Goal: Task Accomplishment & Management: Use online tool/utility

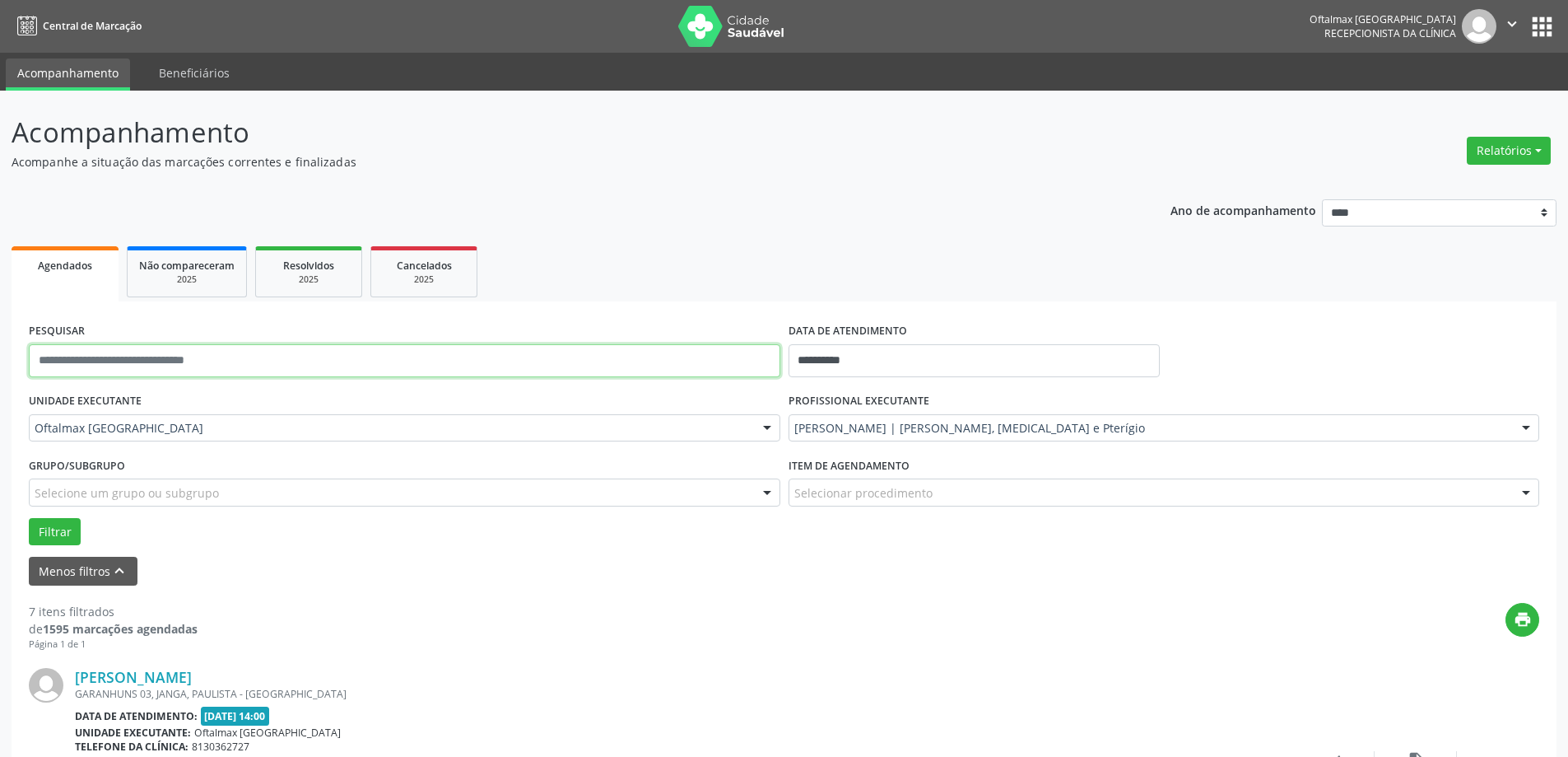
click at [259, 366] on input "text" at bounding box center [405, 360] width 751 height 33
paste input "**********"
type input "**********"
click at [828, 436] on div "[PERSON_NAME] | [PERSON_NAME], [MEDICAL_DATA] e Pterígio" at bounding box center [1164, 428] width 751 height 28
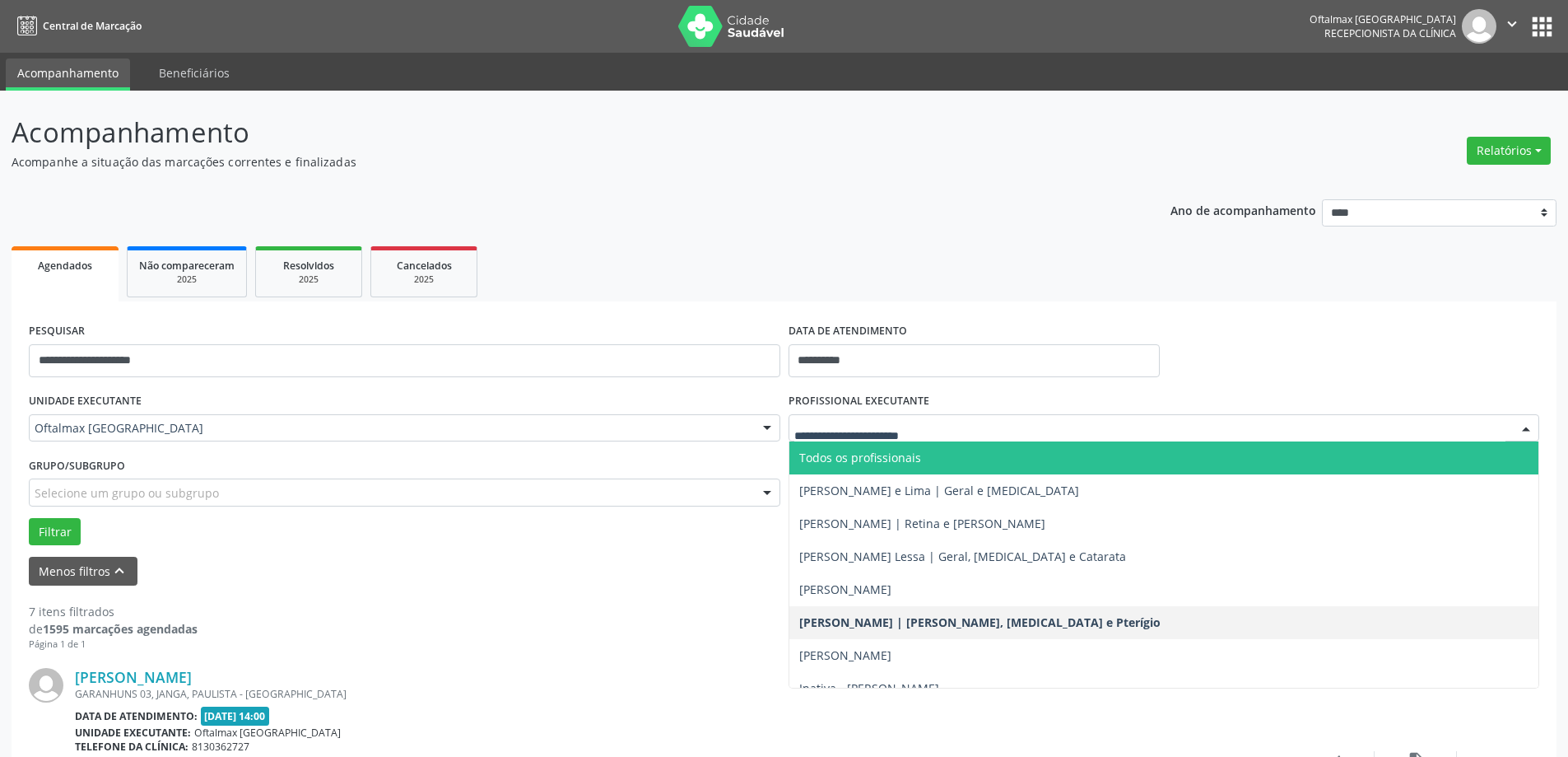
drag, startPoint x: 846, startPoint y: 463, endPoint x: 854, endPoint y: 451, distance: 14.4
click at [846, 461] on span "Todos os profissionais" at bounding box center [860, 458] width 122 height 15
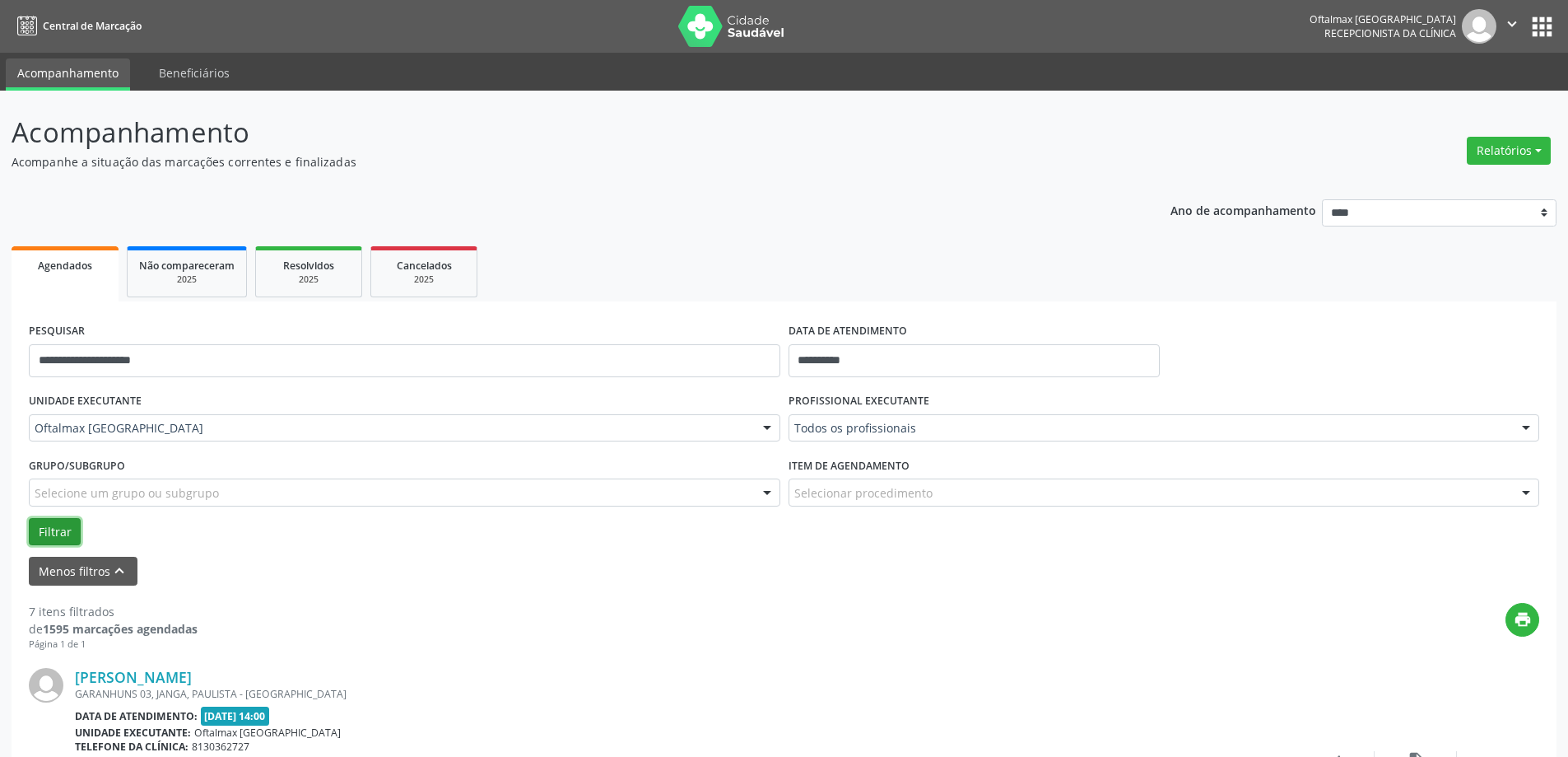
click at [60, 540] on button "Filtrar" at bounding box center [55, 531] width 52 height 28
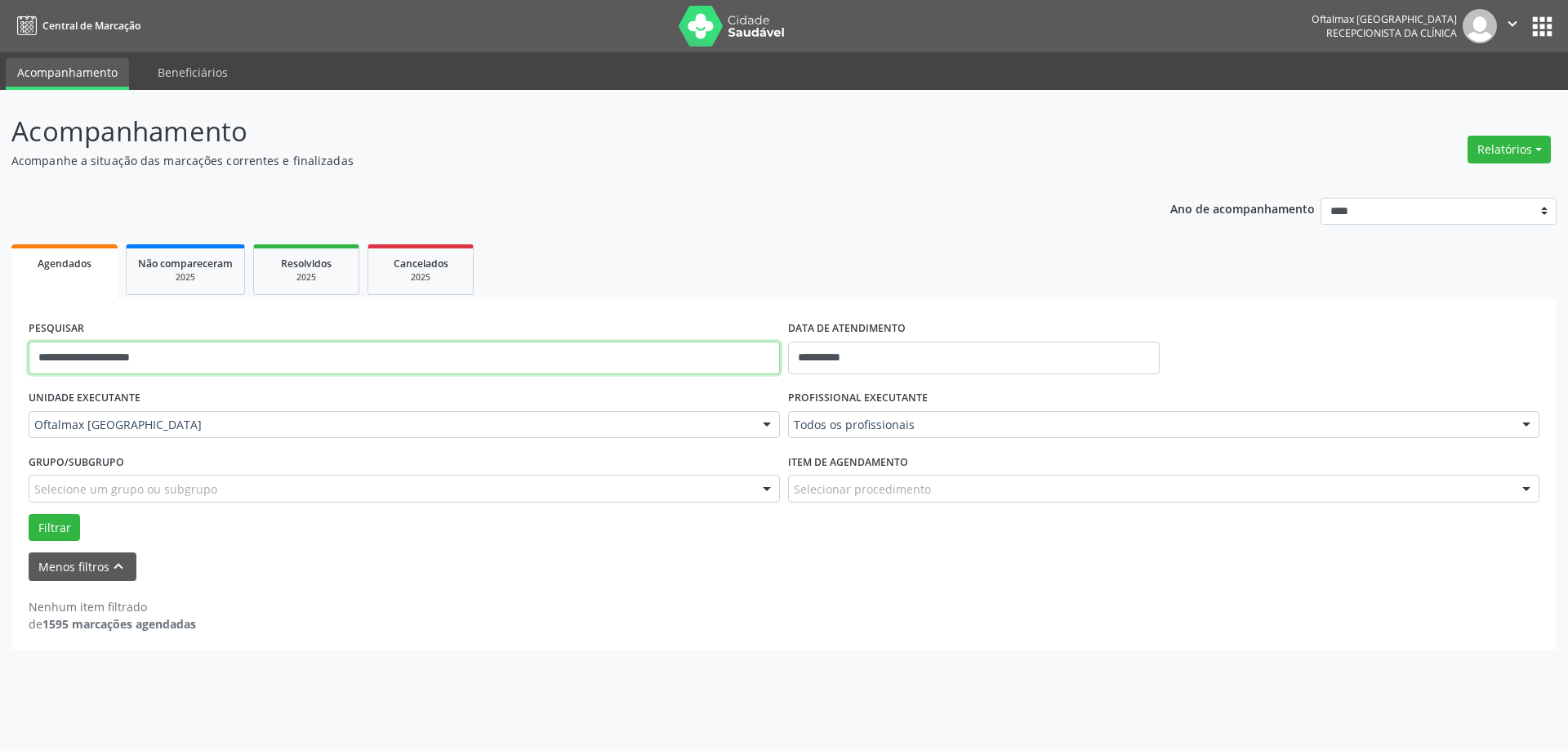
click at [202, 361] on input "**********" at bounding box center [404, 357] width 751 height 33
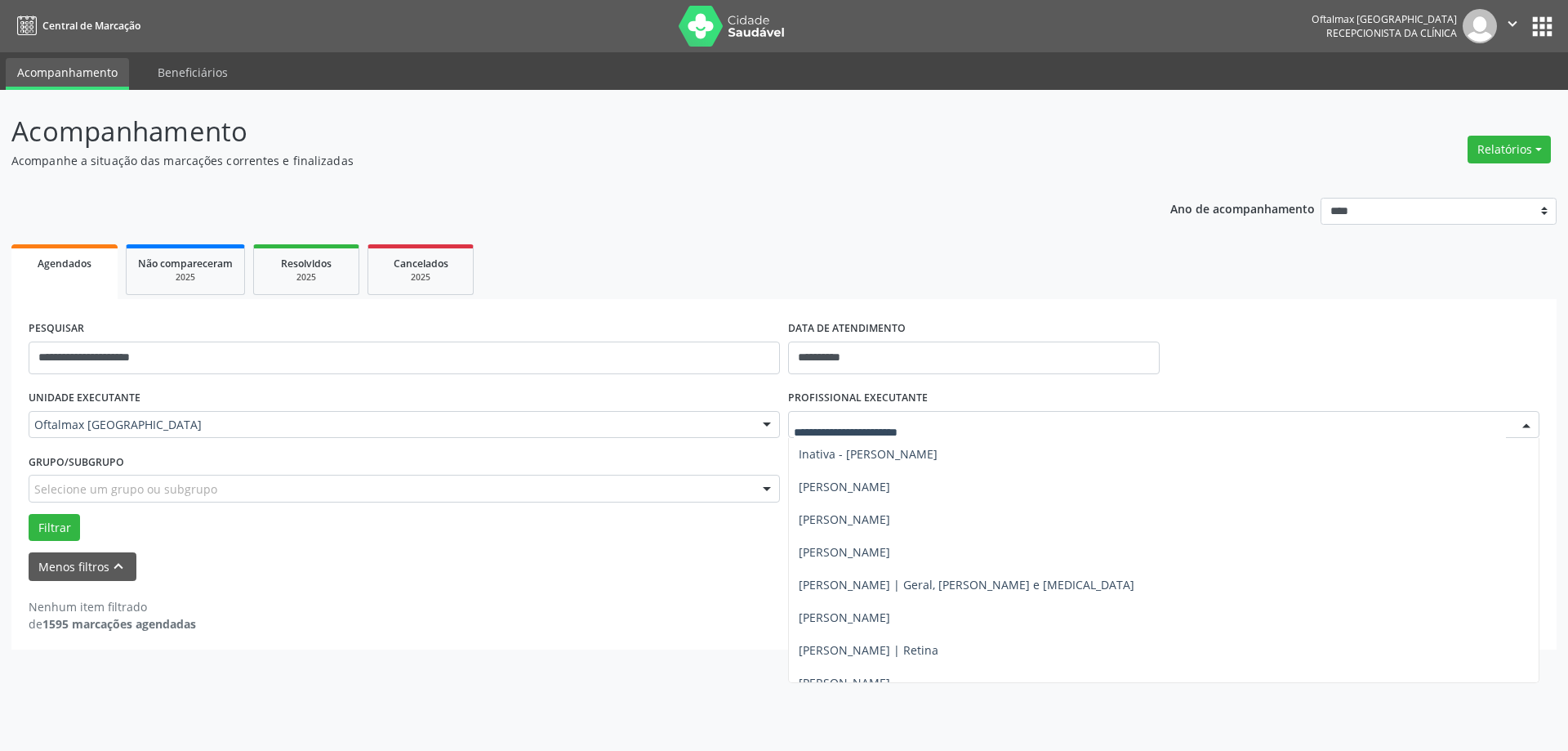
scroll to position [246, 0]
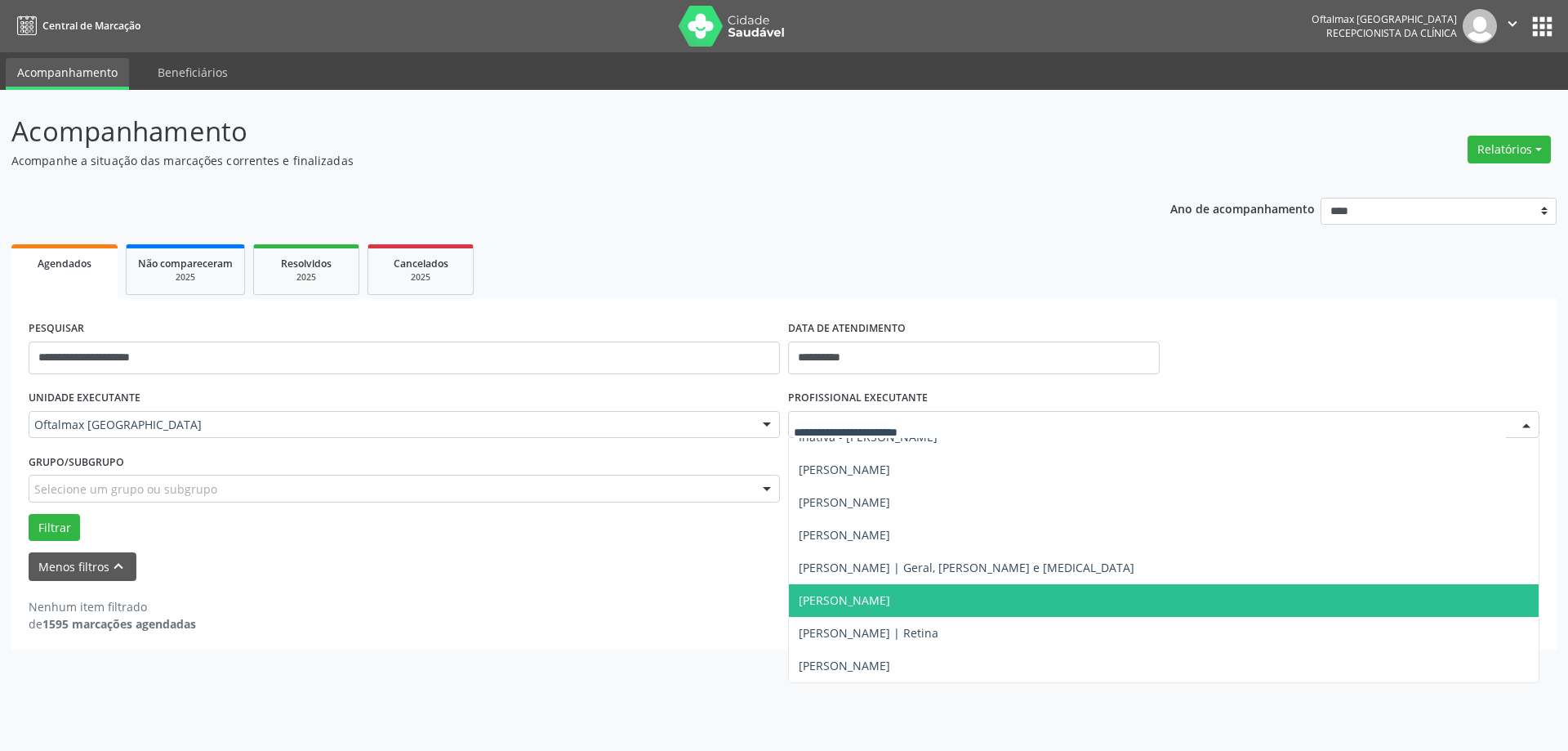
drag, startPoint x: 672, startPoint y: 590, endPoint x: 1096, endPoint y: 336, distance: 494.3
click at [679, 584] on div "Nenhum item filtrado de 1595 marcações agendadas" at bounding box center [784, 606] width 1511 height 52
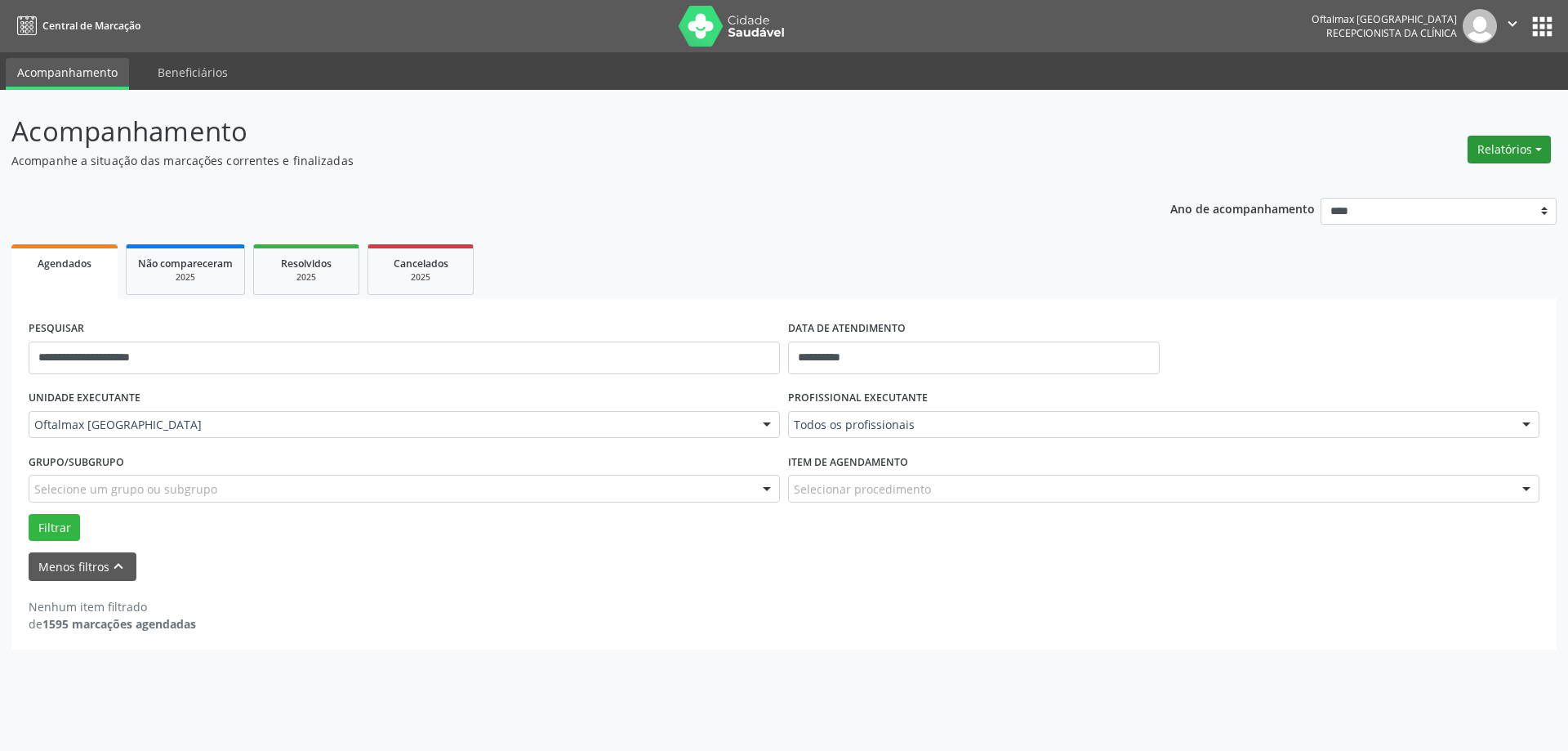
click at [1534, 148] on button "Relatórios" at bounding box center [1509, 149] width 83 height 28
click at [1534, 150] on button "Relatórios" at bounding box center [1509, 149] width 83 height 28
click at [1510, 21] on icon "" at bounding box center [1512, 23] width 18 height 18
click at [1447, 102] on link "Sair" at bounding box center [1471, 100] width 113 height 23
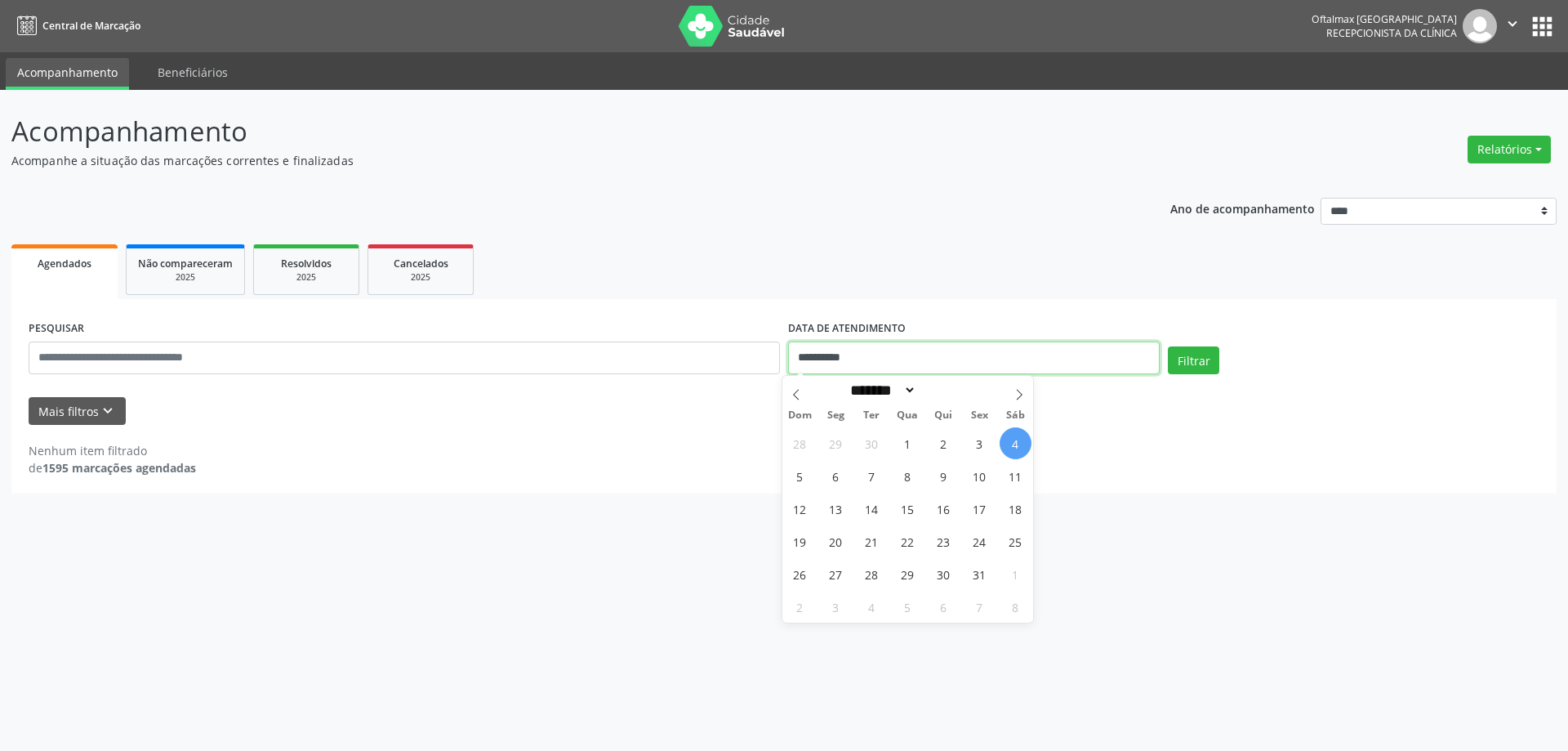
click at [935, 365] on input "**********" at bounding box center [974, 357] width 372 height 33
drag, startPoint x: 664, startPoint y: 429, endPoint x: 644, endPoint y: 429, distance: 20.0
click at [644, 429] on div "Nenhum item filtrado de 1595 marcações agendadas" at bounding box center [784, 450] width 1511 height 52
click at [87, 407] on button "Mais filtros keyboard_arrow_down" at bounding box center [77, 411] width 97 height 29
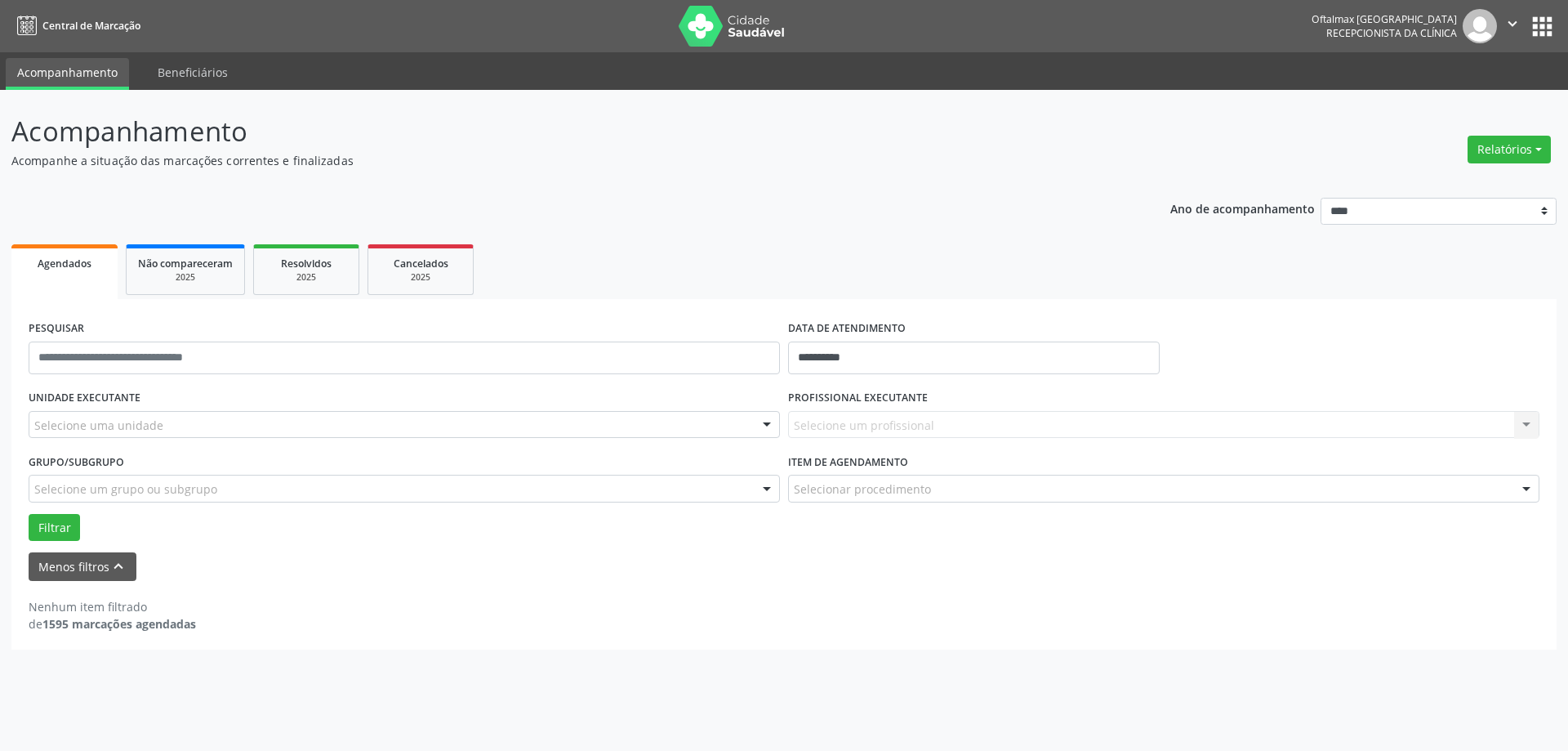
click at [829, 426] on div "Selecione um profissional Nenhum resultado encontrado para: " " Não há nenhuma …" at bounding box center [1164, 424] width 751 height 28
click at [751, 428] on div at bounding box center [404, 424] width 751 height 28
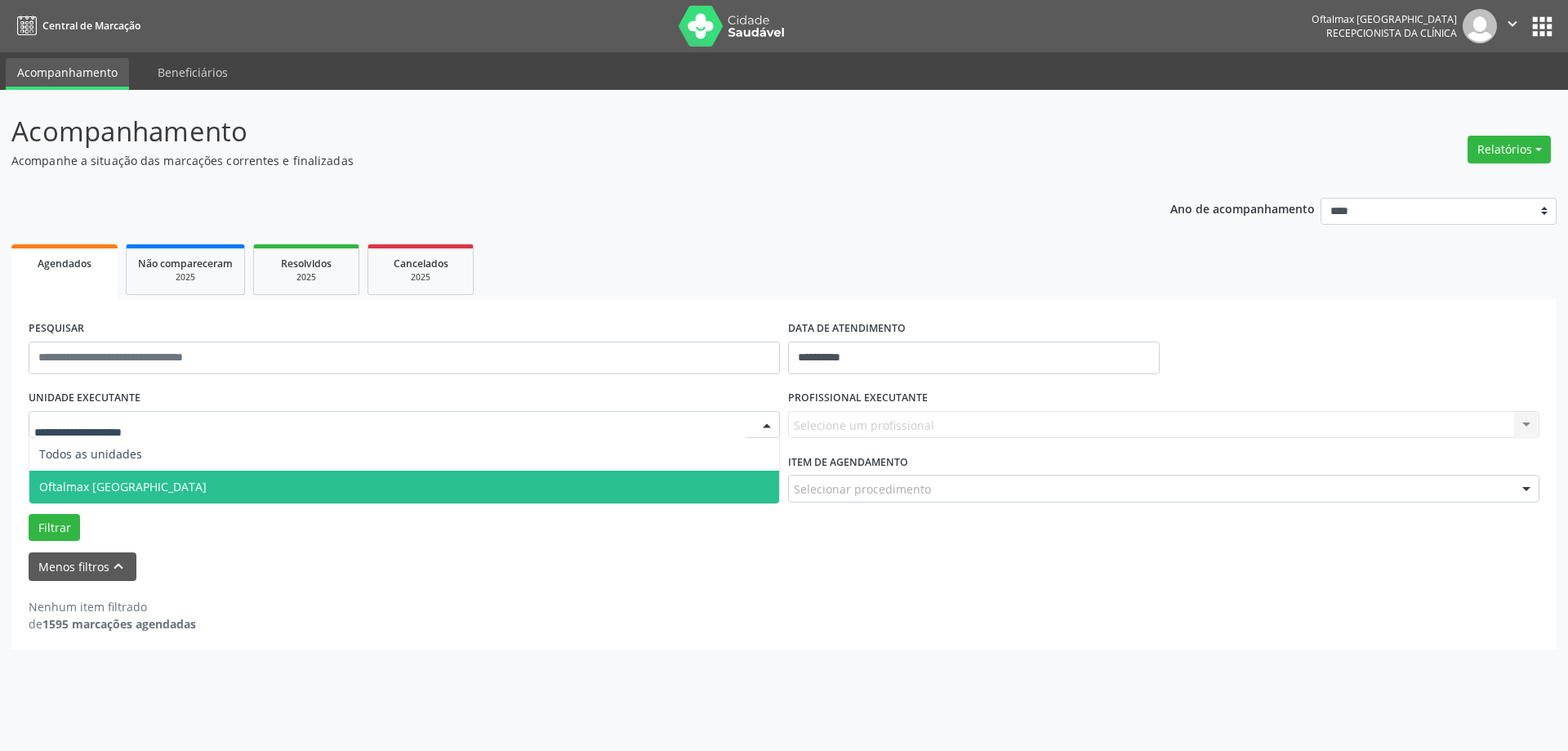
click at [366, 496] on span "Oftalmax [GEOGRAPHIC_DATA]" at bounding box center [404, 487] width 750 height 33
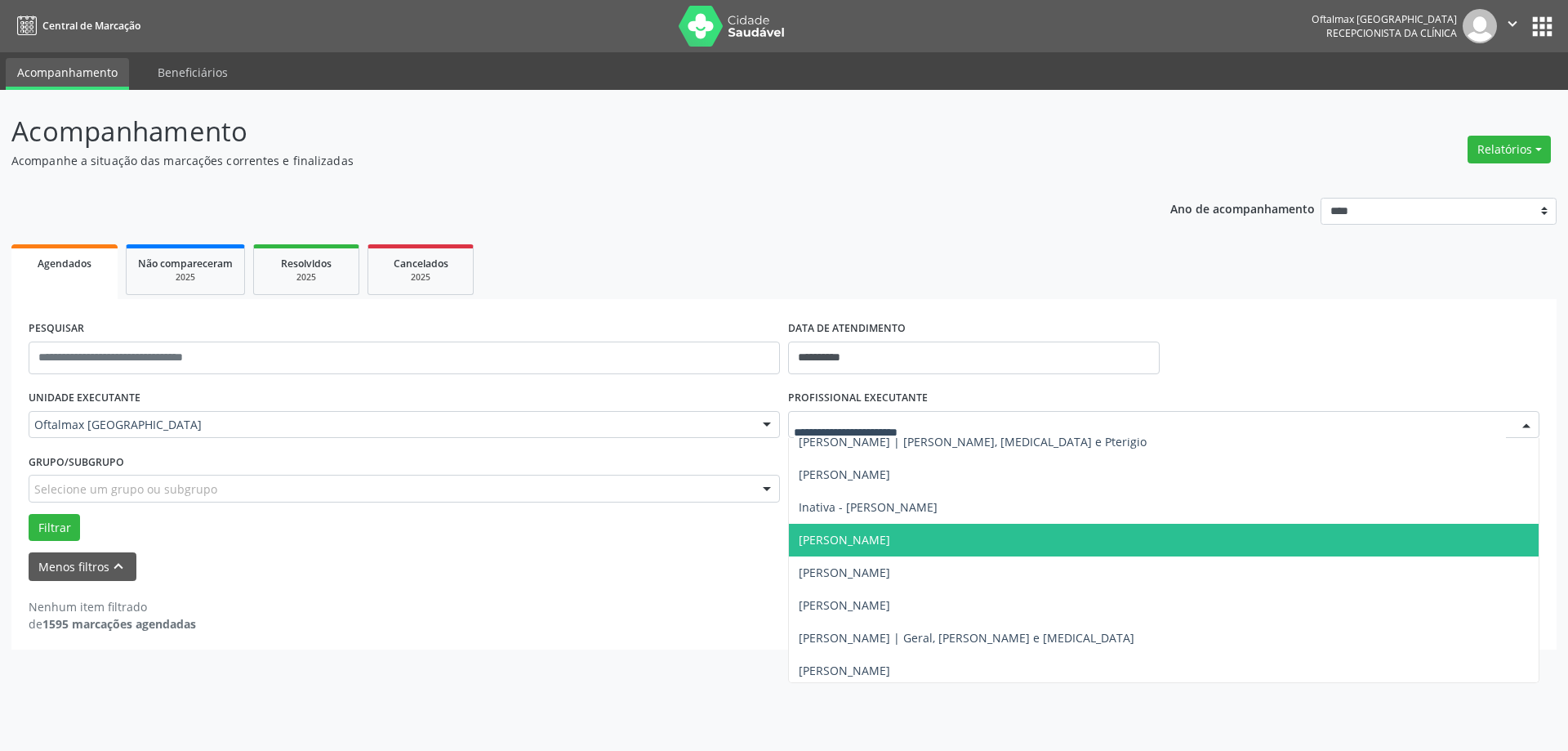
scroll to position [81, 0]
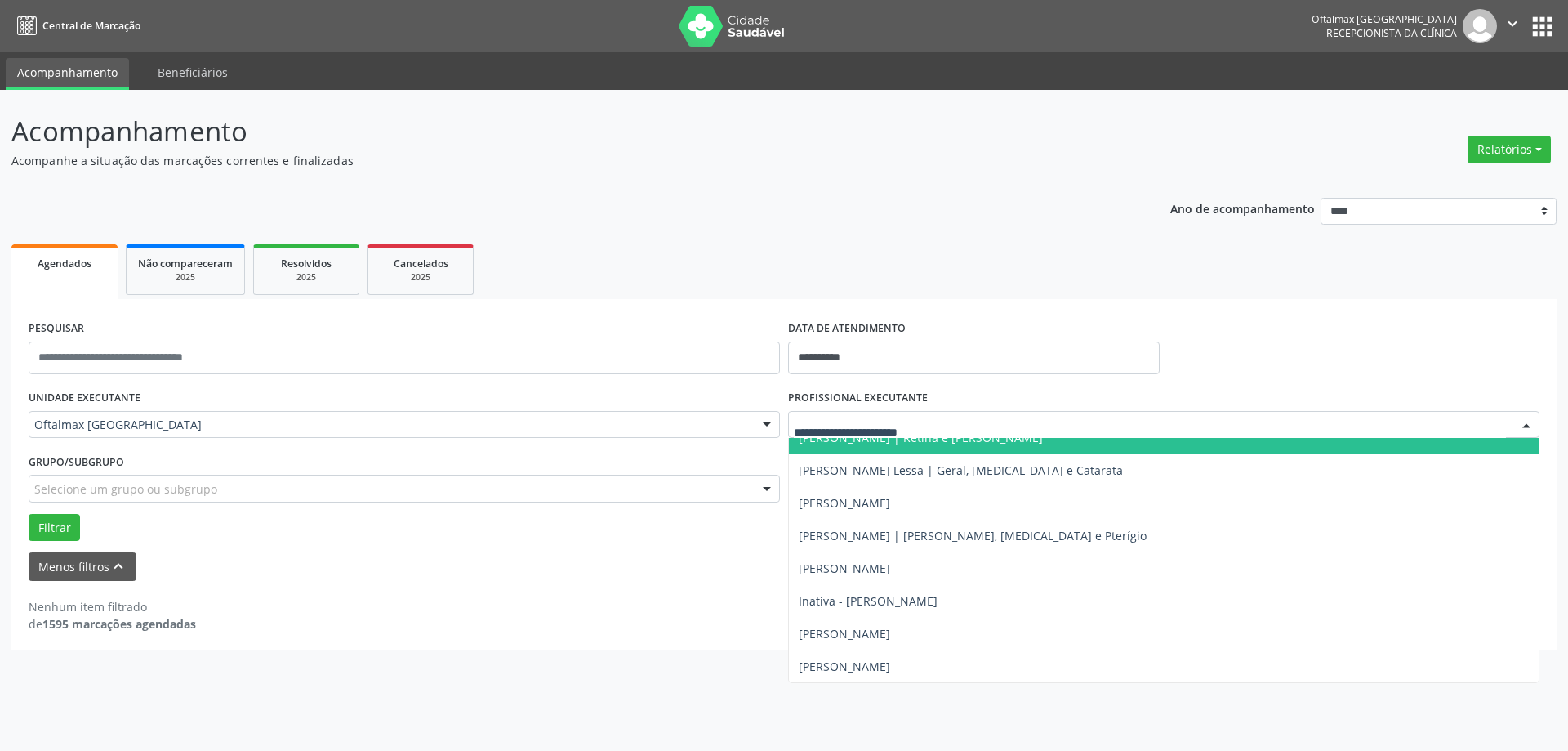
click at [1512, 24] on icon "" at bounding box center [1512, 23] width 18 height 18
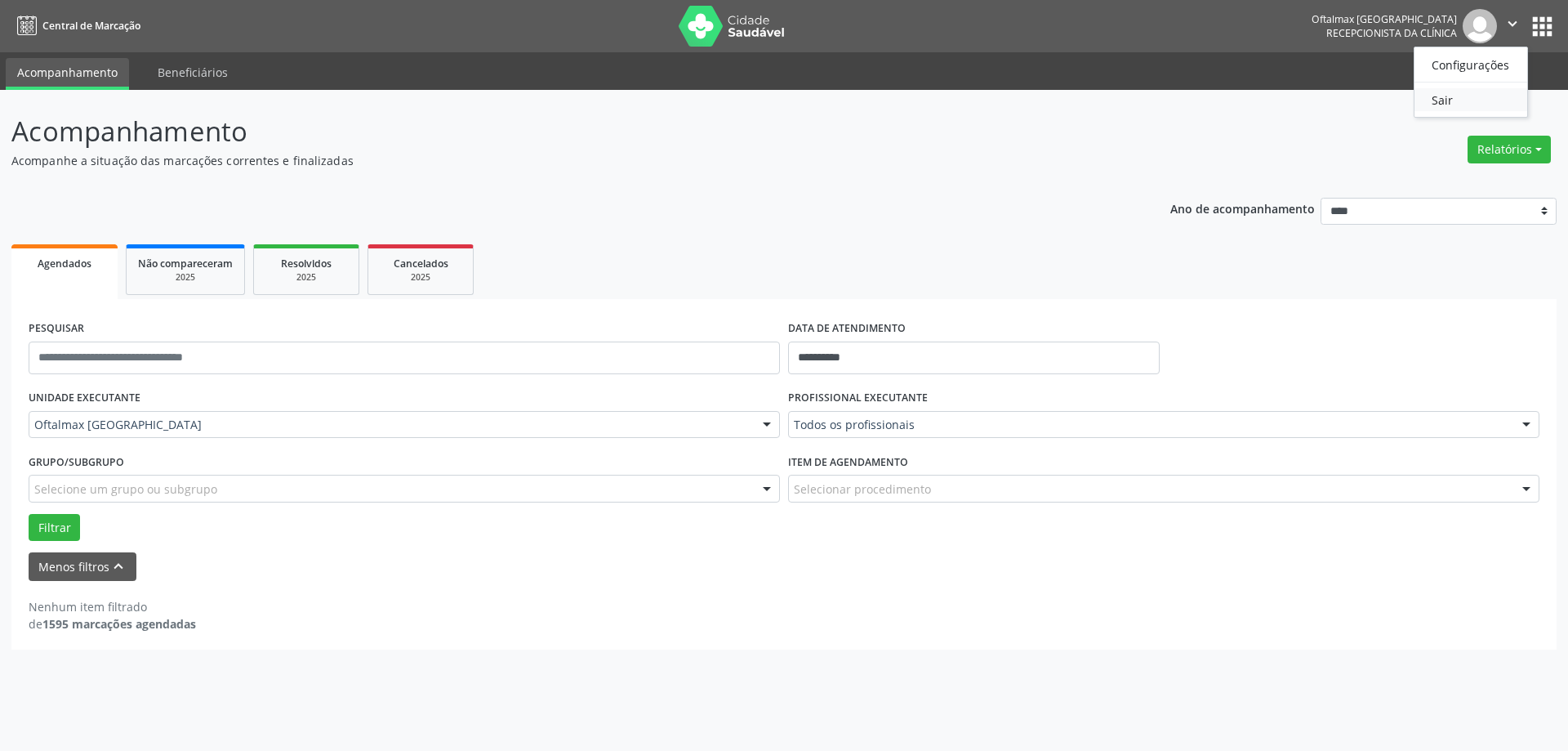
click at [1454, 100] on link "Sair" at bounding box center [1471, 100] width 113 height 23
